Goal: Contribute content: Add original content to the website for others to see

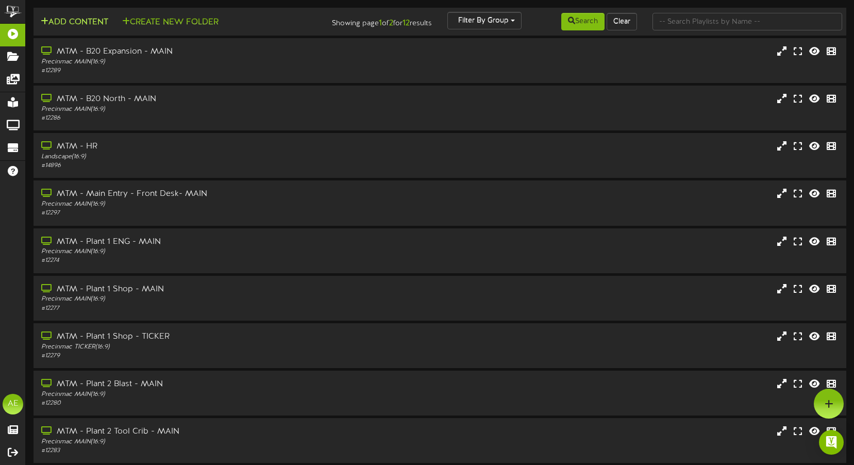
click at [64, 16] on button "Add Content" at bounding box center [75, 22] width 74 height 13
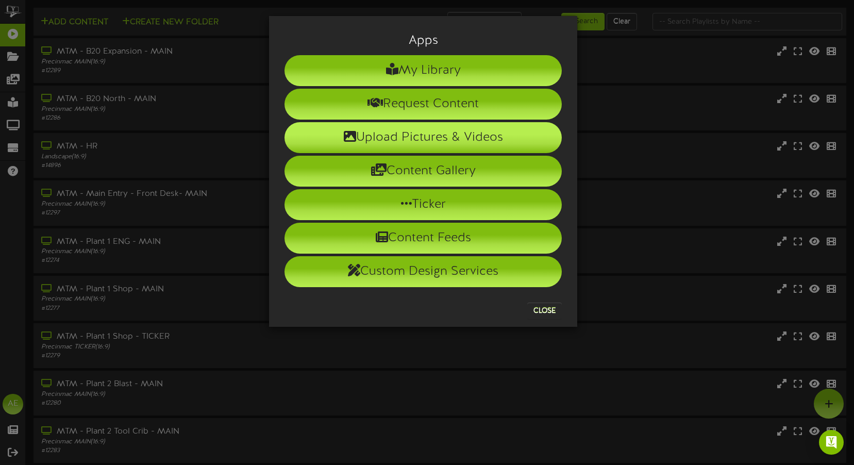
click at [415, 139] on li "Upload Pictures & Videos" at bounding box center [423, 137] width 277 height 31
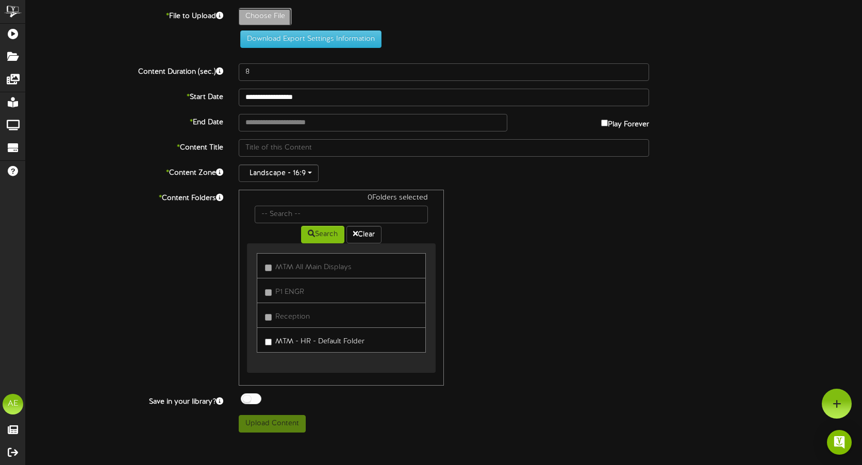
type input "**********"
type input "HolzhauerMotherFuneral"
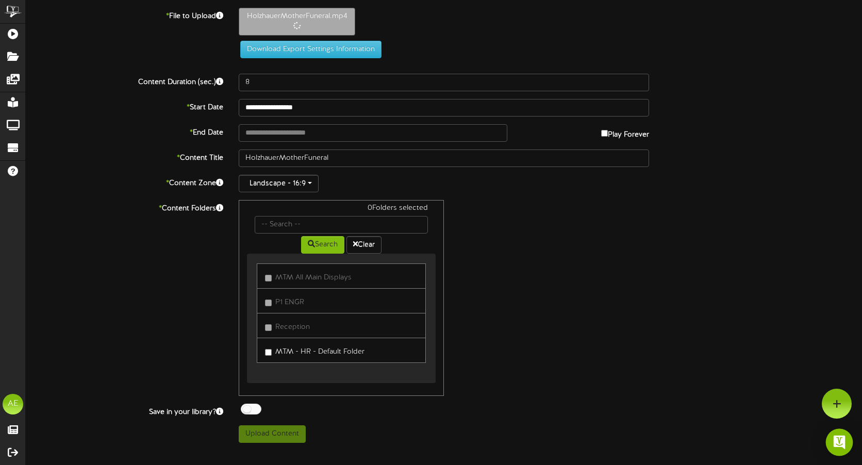
type input "15"
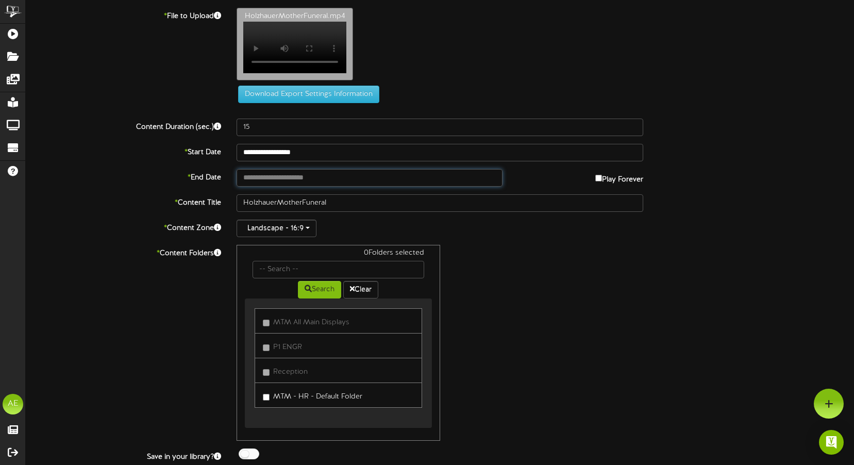
click at [274, 178] on input "text" at bounding box center [370, 178] width 266 height 18
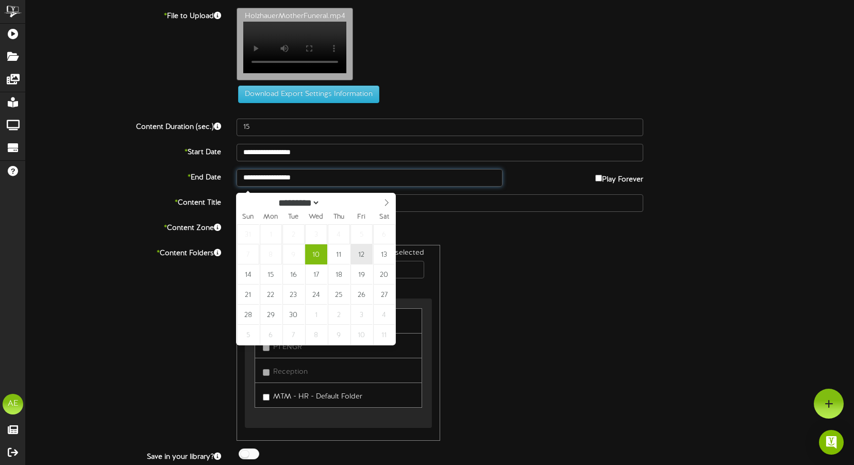
type input "**********"
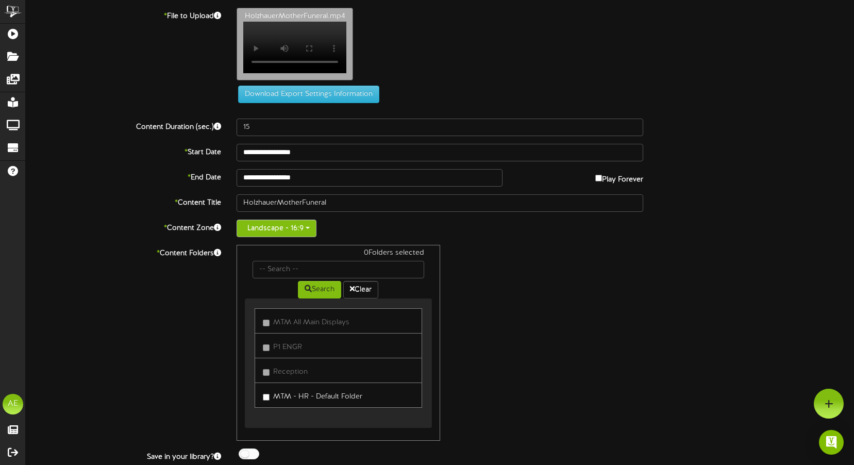
click at [311, 236] on button "Landscape - 16:9" at bounding box center [277, 229] width 80 height 18
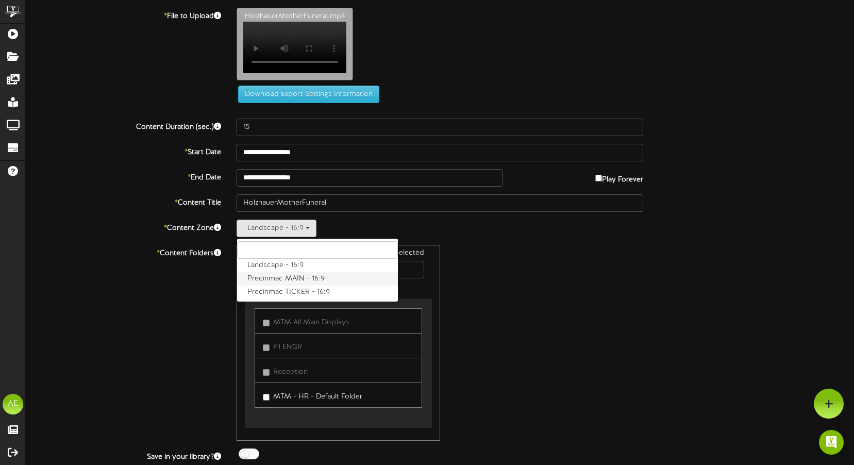
click at [309, 283] on label "Precinmac MAIN - 16:9" at bounding box center [317, 278] width 161 height 13
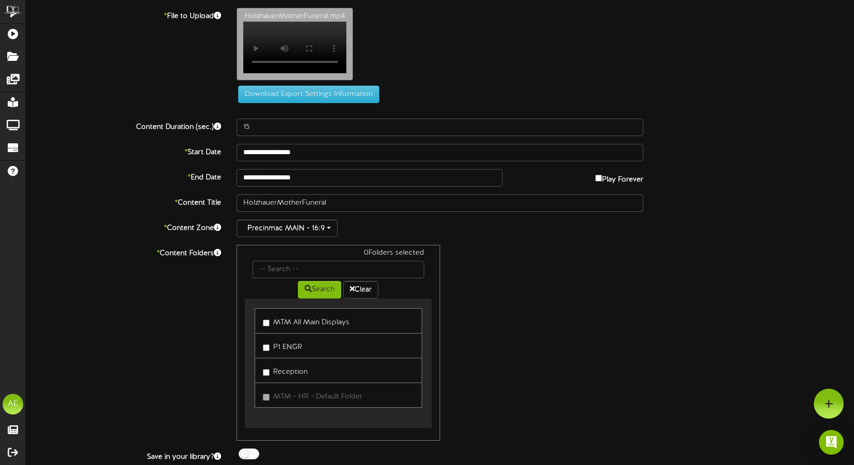
click at [316, 326] on label "MTM All Main Displays" at bounding box center [306, 321] width 87 height 14
click at [531, 348] on div "1 Folders selected Search Clear MTM All Main Displays P1 ENGR Reception" at bounding box center [440, 343] width 422 height 196
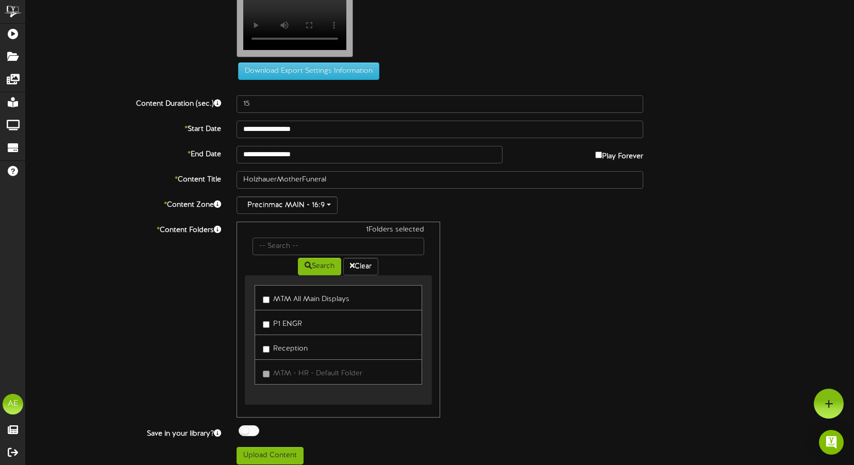
scroll to position [36, 0]
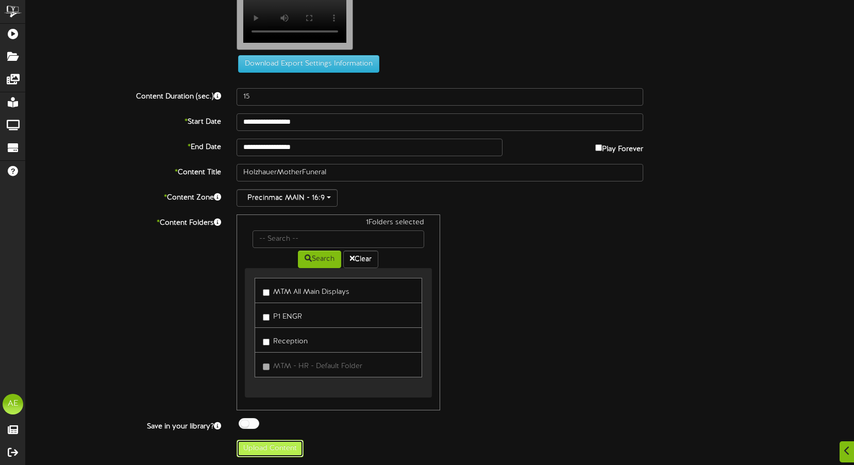
click at [254, 451] on button "Upload Content" at bounding box center [270, 449] width 67 height 18
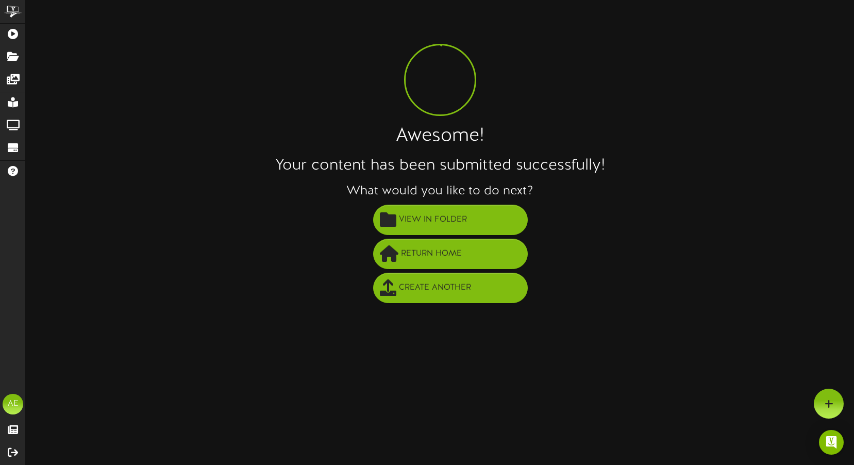
scroll to position [0, 0]
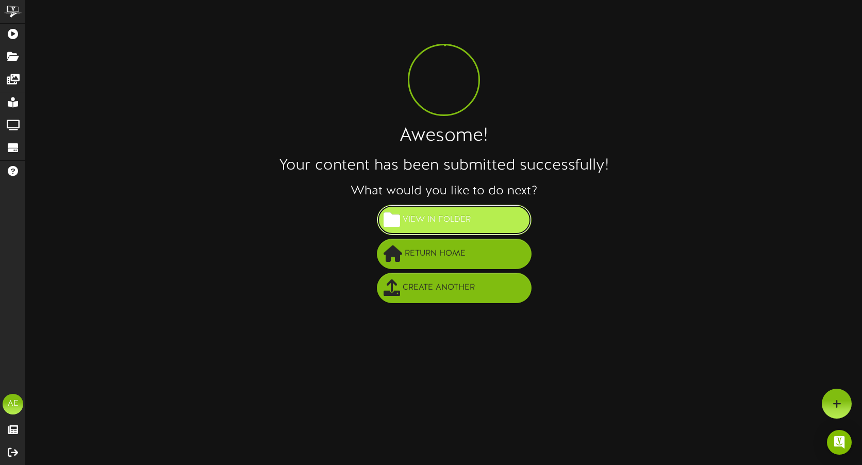
click at [464, 219] on span "View in Folder" at bounding box center [436, 219] width 73 height 17
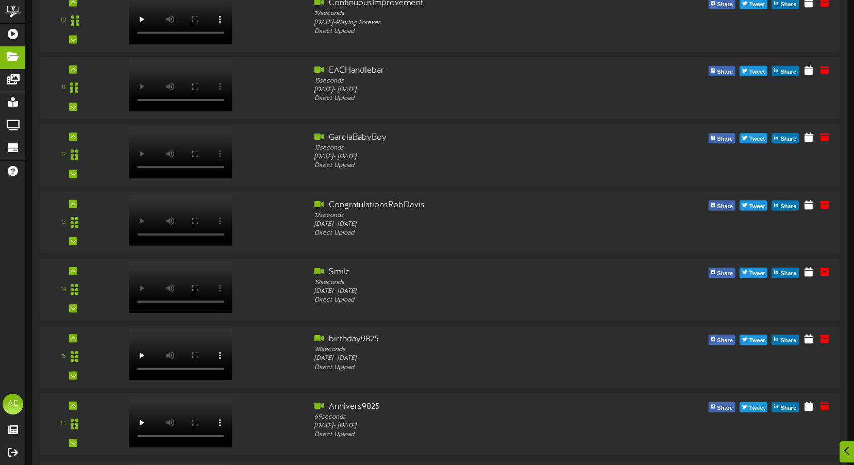
scroll to position [912, 0]
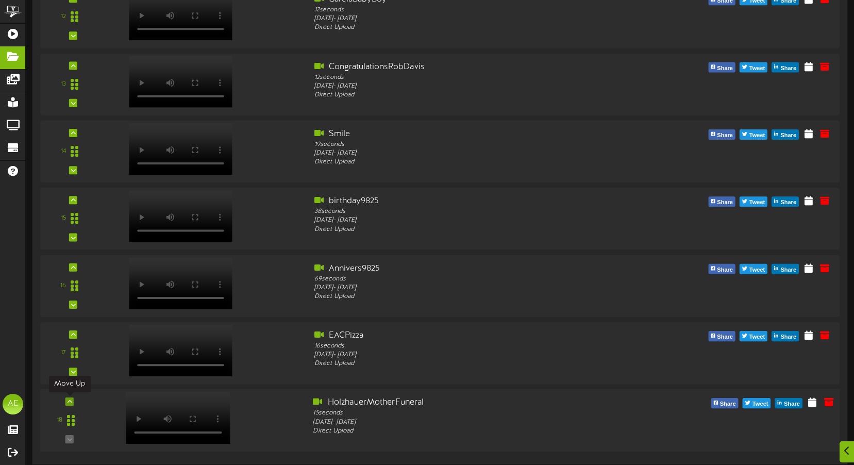
click at [68, 402] on icon at bounding box center [70, 401] width 5 height 5
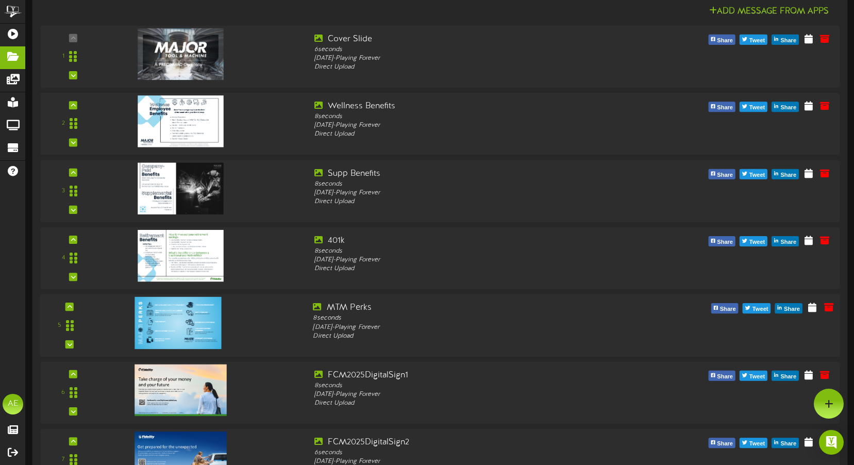
scroll to position [0, 0]
